Goal: Go to known website: Access a specific website the user already knows

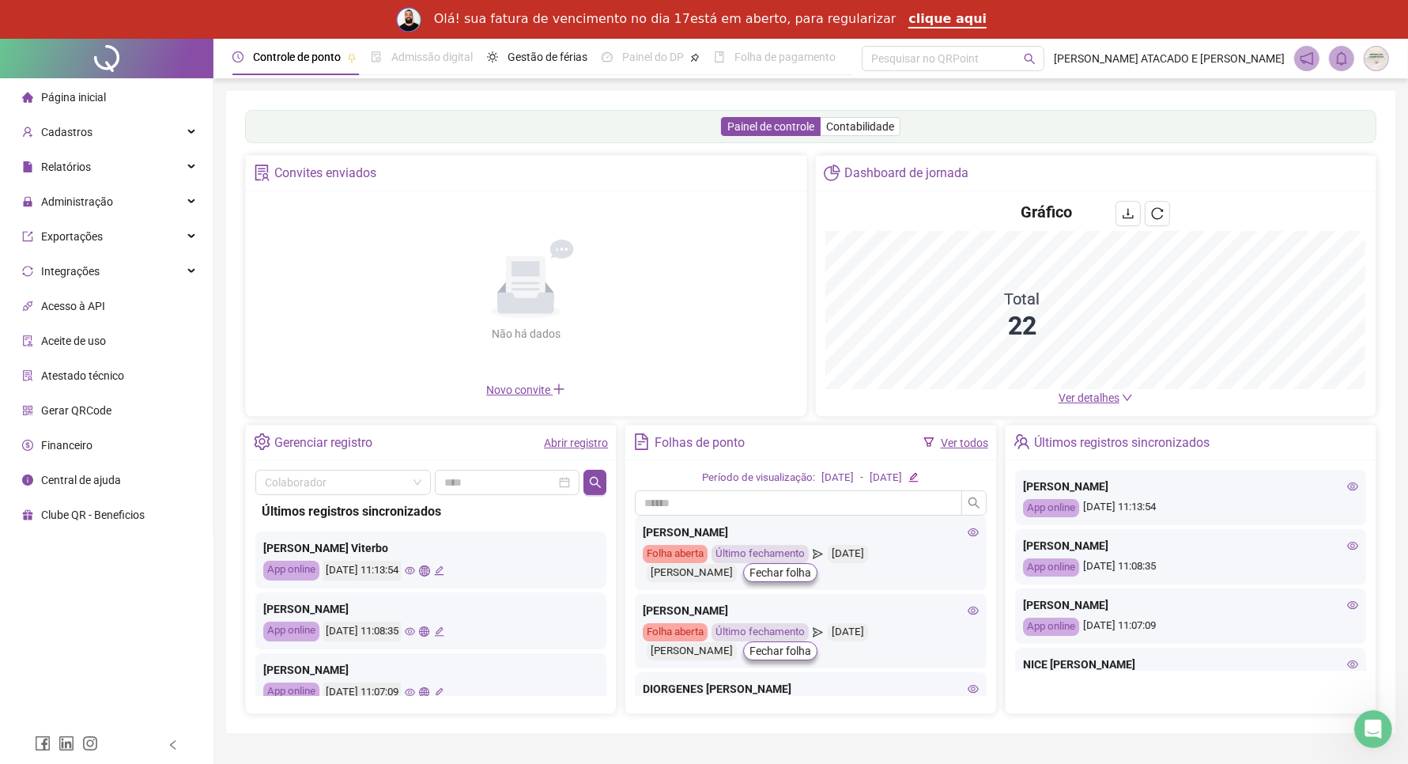
click at [1130, 392] on icon "down" at bounding box center [1127, 397] width 11 height 11
